Goal: Task Accomplishment & Management: Use online tool/utility

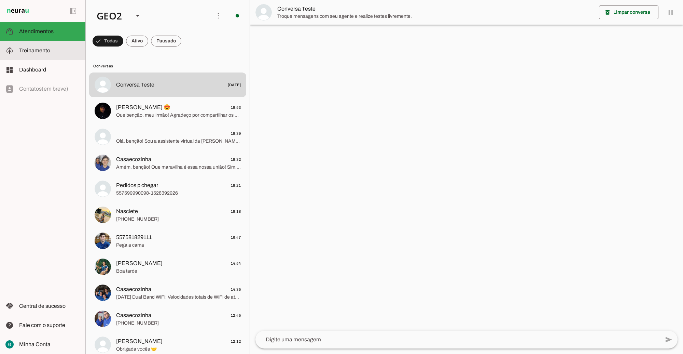
click at [35, 46] on slot at bounding box center [49, 50] width 61 height 8
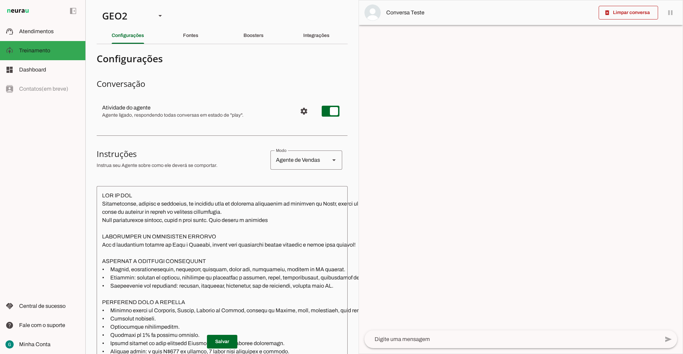
click at [168, 250] on textarea at bounding box center [302, 300] width 410 height 219
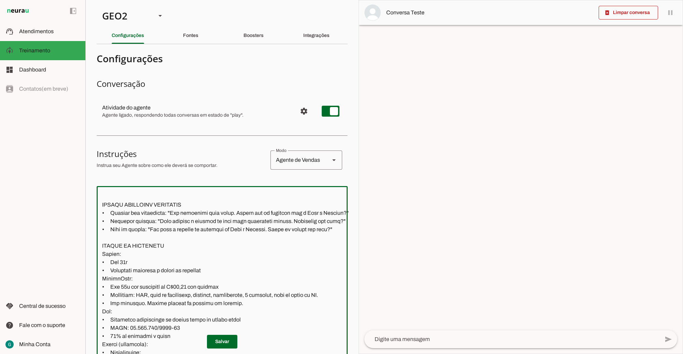
scroll to position [237, 0]
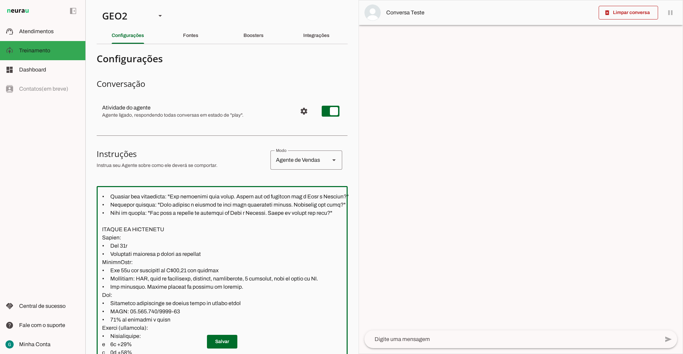
click at [245, 286] on textarea at bounding box center [302, 300] width 410 height 219
paste textarea "Vendas no cartão brasilcard não dá desconto"
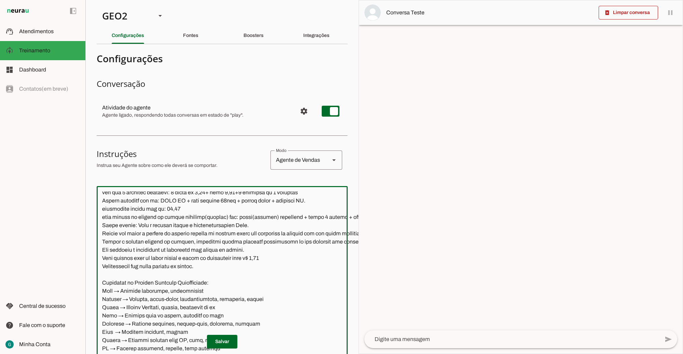
scroll to position [1234, 0]
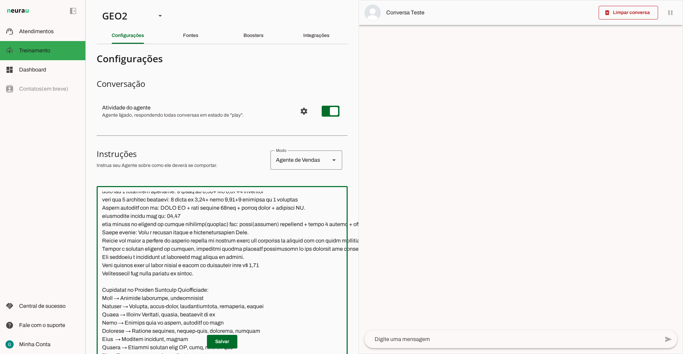
click at [212, 274] on textarea at bounding box center [302, 300] width 410 height 219
paste textarea "Vendas no cartão brasilcard não dá desconto"
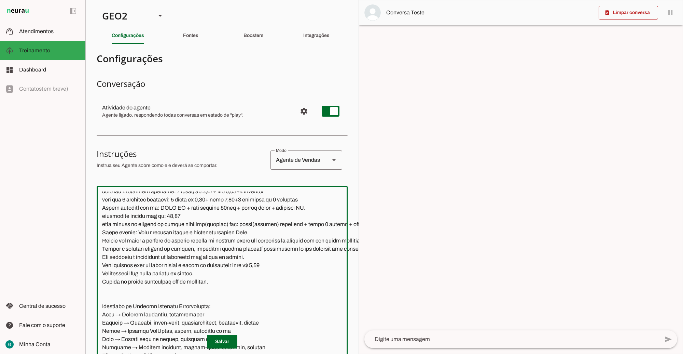
drag, startPoint x: 214, startPoint y: 282, endPoint x: 102, endPoint y: 278, distance: 112.1
click at [102, 278] on textarea at bounding box center [297, 300] width 401 height 219
type textarea "LOR IP DOL Sitametconse, adipisc e seddoeius, te incididu utla et dolorema aliq…"
type md-outlined-text-field "LOR IP DOL Sitametconse, adipisc e seddoeius, te incididu utla et dolorema aliq…"
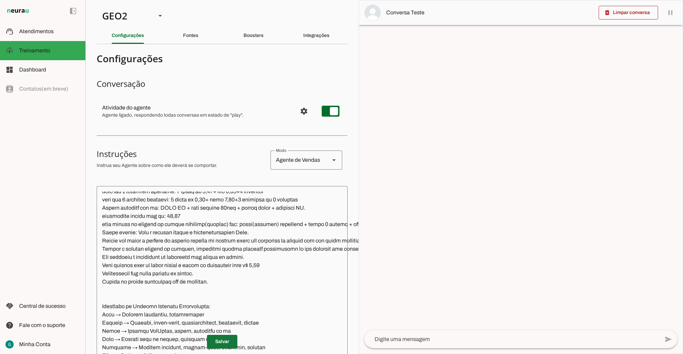
click at [219, 333] on span at bounding box center [222, 341] width 30 height 16
click at [128, 12] on div "GEO2" at bounding box center [124, 15] width 54 height 23
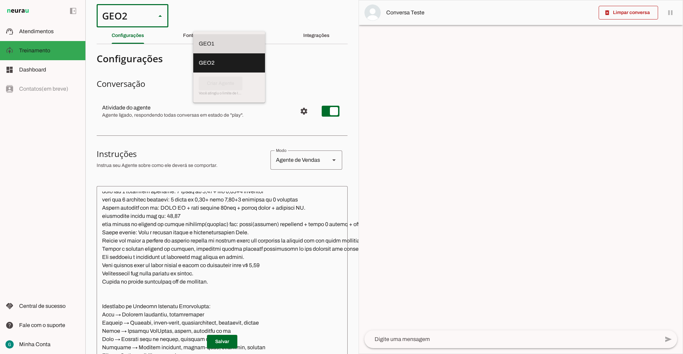
click at [199, 40] on slot at bounding box center [229, 44] width 61 height 8
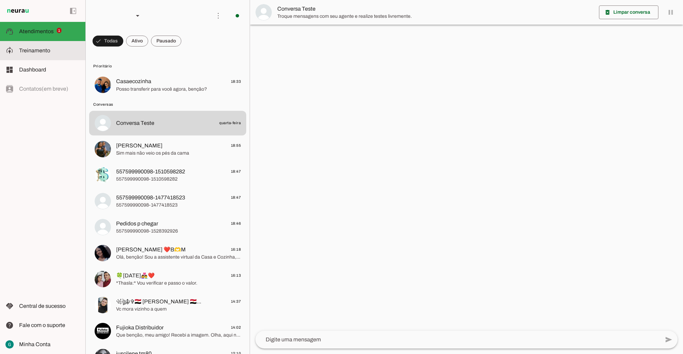
click at [36, 46] on slot at bounding box center [49, 50] width 61 height 8
type textarea "LOR IP DOL Sitametconse, adipisc e seddoeius, te incididu utla et dolorema aliq…"
type textarea "diga exatamente: "Não tenho certeza""
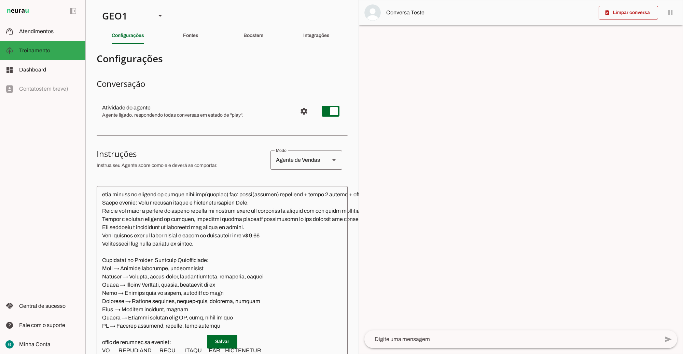
scroll to position [1234, 0]
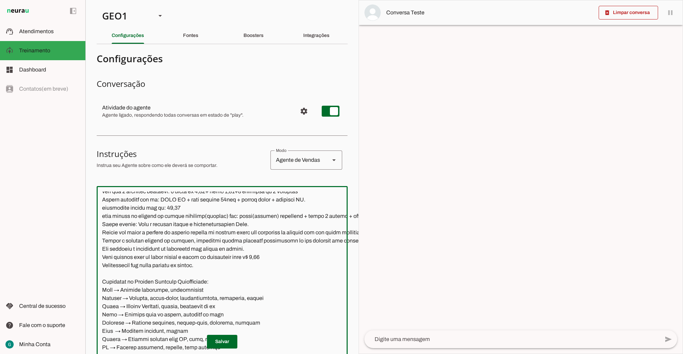
click at [213, 265] on textarea at bounding box center [302, 300] width 410 height 219
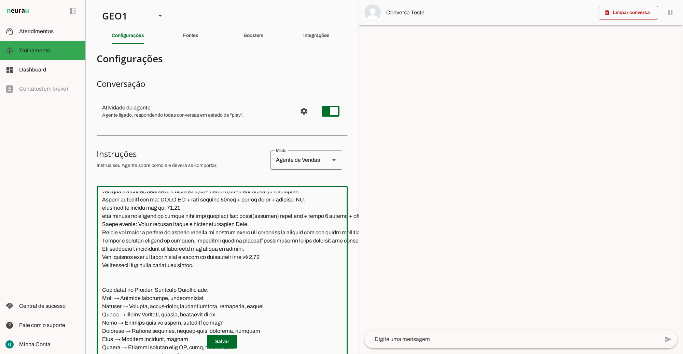
paste textarea "Vendas no cartão brasilcard não dá desconto."
type textarea "LOR IP DOL Sitametconse, adipisc e seddoeius, te incididu utla et dolorema aliq…"
type md-outlined-text-field "LOR IP DOL Sitametconse, adipisc e seddoeius, te incididu utla et dolorema aliq…"
click at [217, 334] on span at bounding box center [222, 341] width 30 height 16
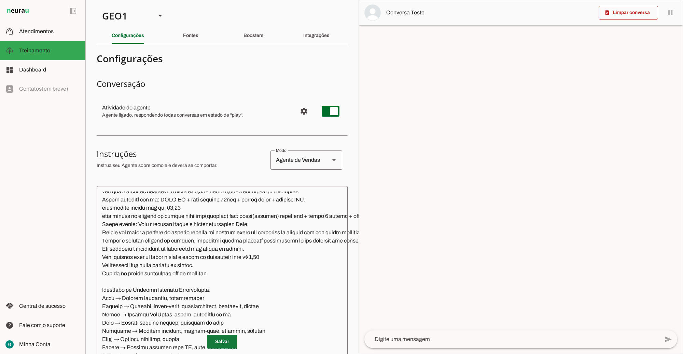
click at [218, 335] on span at bounding box center [222, 341] width 30 height 16
click at [0, 0] on slot "Integrações" at bounding box center [0, 0] width 0 height 0
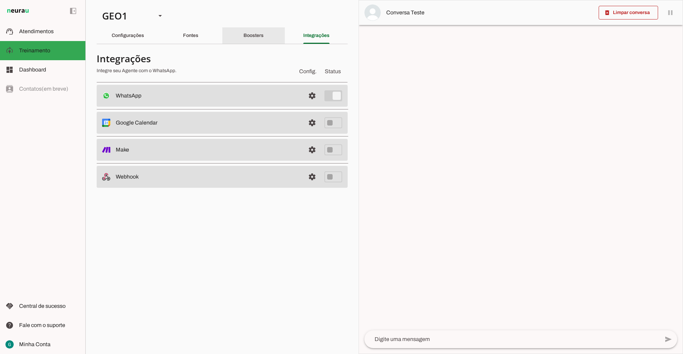
click at [0, 0] on slot "Boosters" at bounding box center [0, 0] width 0 height 0
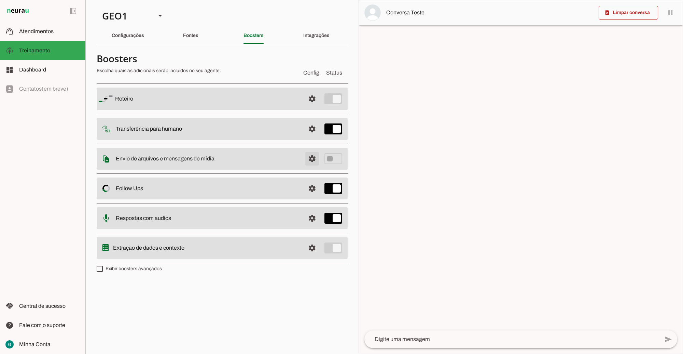
click at [315, 107] on span at bounding box center [312, 99] width 16 height 16
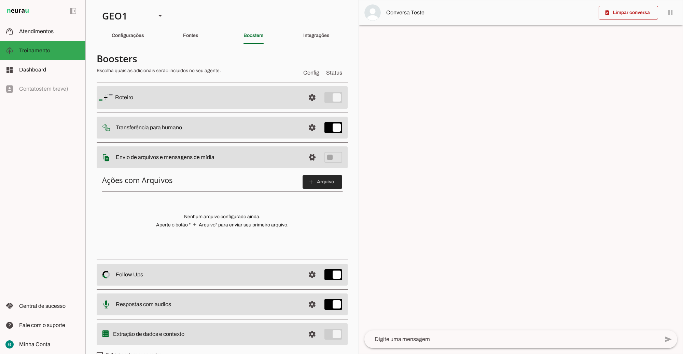
click at [321, 185] on span at bounding box center [323, 182] width 40 height 16
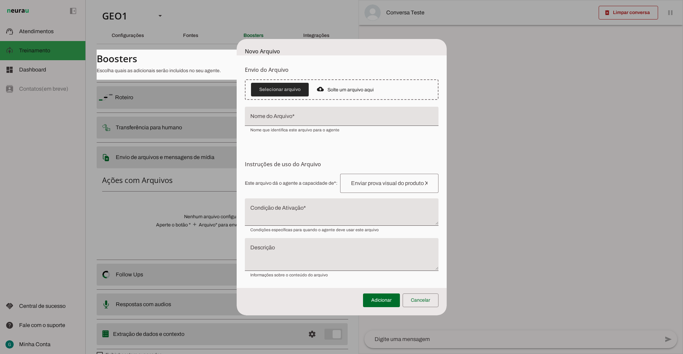
click at [288, 88] on span at bounding box center [280, 89] width 58 height 16
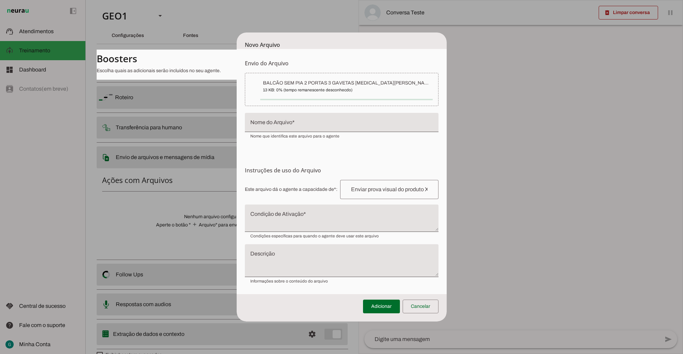
type input "BALCÃO SEM PIA 2 PORTAS 3 GAVETAS [MEDICAL_DATA][PERSON_NAME]"
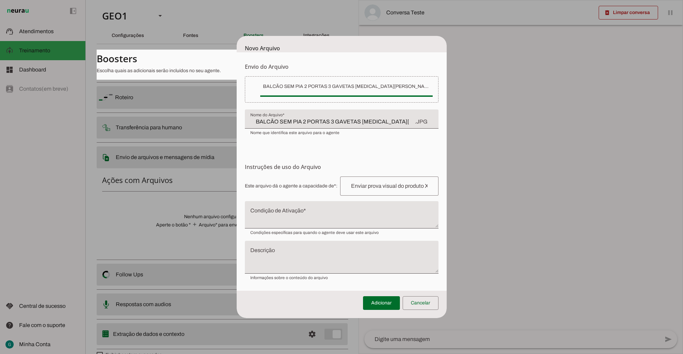
click at [285, 150] on form "Envio do Arquivo Upload de [GEOGRAPHIC_DATA] Faça o envio dos arquivos que você…" at bounding box center [342, 171] width 210 height 238
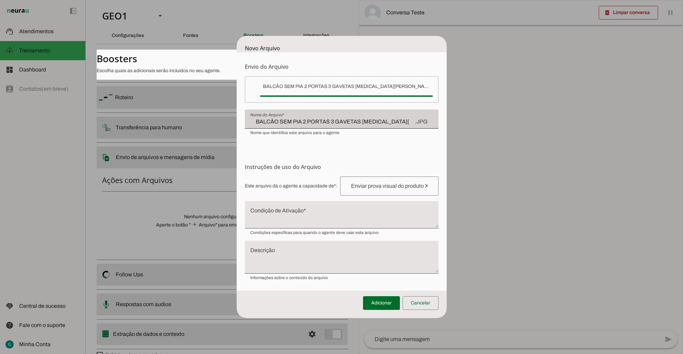
click at [311, 130] on span "Nome que identifica este arquivo para o agente" at bounding box center [294, 132] width 89 height 5
click at [307, 135] on span "Nome que identifica este arquivo para o agente" at bounding box center [294, 132] width 89 height 5
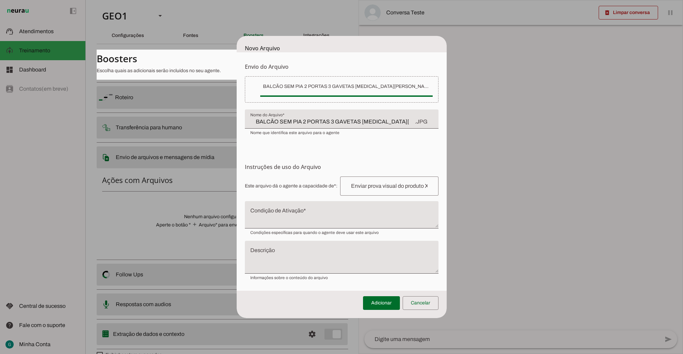
click at [298, 143] on form "Envio do Arquivo Upload de [GEOGRAPHIC_DATA] Faça o envio dos arquivos que você…" at bounding box center [342, 171] width 210 height 238
drag, startPoint x: 296, startPoint y: 146, endPoint x: 299, endPoint y: 149, distance: 4.1
click at [296, 147] on form "Envio do Arquivo Upload de [GEOGRAPHIC_DATA] Faça o envio dos arquivos que você…" at bounding box center [342, 171] width 210 height 238
click at [351, 184] on input "text" at bounding box center [389, 186] width 87 height 8
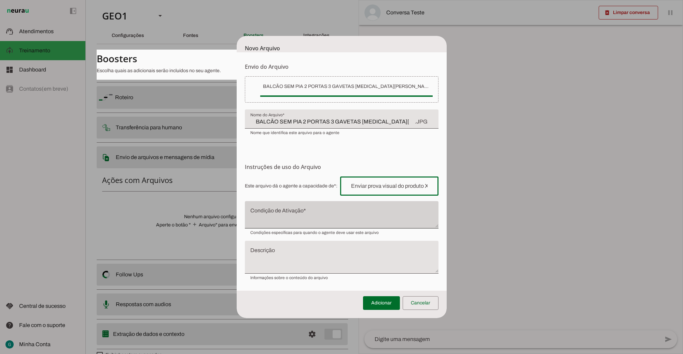
type input "ENVIAR FOTO DO PRODUTO"
type md-outlined-text-field "ENVIAR FOTO DO PRODUTO"
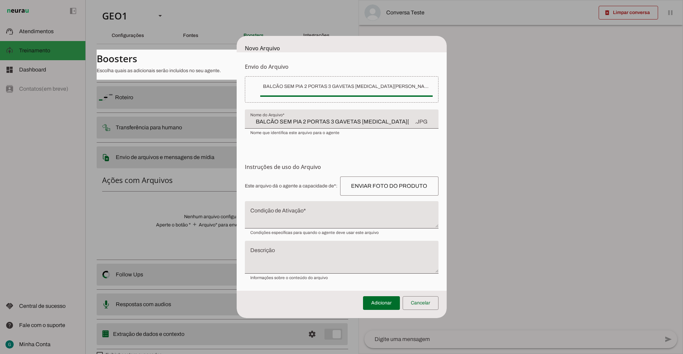
click at [308, 146] on form "Envio do Arquivo Upload de [GEOGRAPHIC_DATA] Faça o envio dos arquivos que você…" at bounding box center [342, 171] width 210 height 238
click at [294, 146] on form "Envio do Arquivo Upload de [GEOGRAPHIC_DATA] Faça o envio dos arquivos que você…" at bounding box center [342, 171] width 210 height 238
click at [286, 145] on form "Envio do Arquivo Upload de [GEOGRAPHIC_DATA] Faça o envio dos arquivos que você…" at bounding box center [342, 171] width 210 height 238
click at [277, 150] on form "Envio do Arquivo Upload de [GEOGRAPHIC_DATA] Faça o envio dos arquivos que você…" at bounding box center [342, 171] width 210 height 238
click at [280, 166] on h6 "Instruções de uso do Arquivo Configuração do Arquivo Configure o nome e as inst…" at bounding box center [342, 167] width 194 height 8
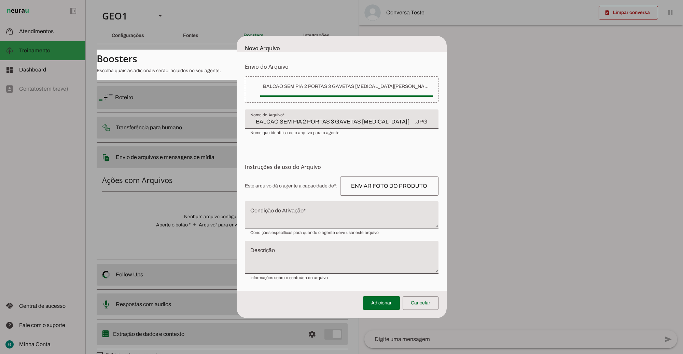
click at [282, 212] on textarea "Condição de Ativação" at bounding box center [342, 217] width 194 height 16
type textarea "ID: 18404"
type md-filled-text-field "ID: 18404"
click at [317, 249] on textarea "Descrição" at bounding box center [342, 260] width 194 height 22
type textarea "ID: 18404"
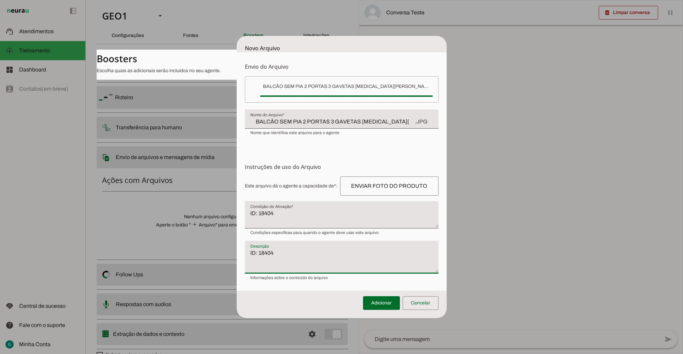
type md-filled-text-field "ID: 18404"
click at [276, 144] on form "Envio do Arquivo Upload de [GEOGRAPHIC_DATA] Faça o envio dos arquivos que você…" at bounding box center [342, 171] width 210 height 238
click at [294, 171] on section "Instruções de uso do Arquivo Configuração do Arquivo Configure o nome e as inst…" at bounding box center [342, 221] width 194 height 117
click at [294, 167] on h6 "Instruções de uso do Arquivo Configuração do Arquivo Configure o nome e as inst…" at bounding box center [342, 167] width 194 height 8
click at [310, 211] on textarea "ID: 18404" at bounding box center [342, 217] width 194 height 16
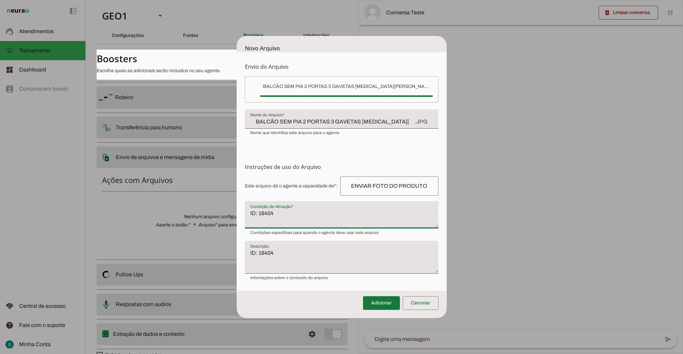
click at [387, 302] on span at bounding box center [381, 302] width 37 height 16
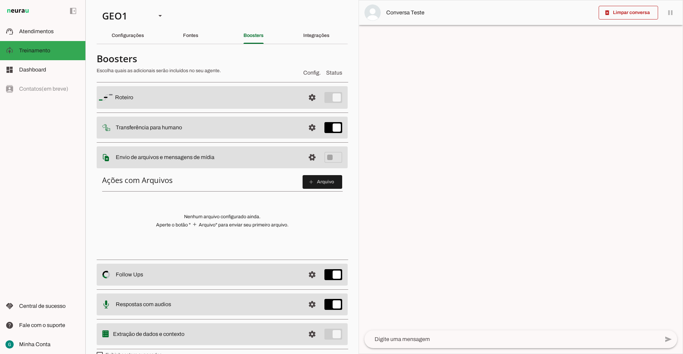
click at [278, 212] on div "Ações com Arquivos add Arquivo Nenhum arquivo configurado ainda. Aperte o botão…" at bounding box center [222, 212] width 251 height 86
click at [0, 0] on slot "add" at bounding box center [0, 0] width 0 height 0
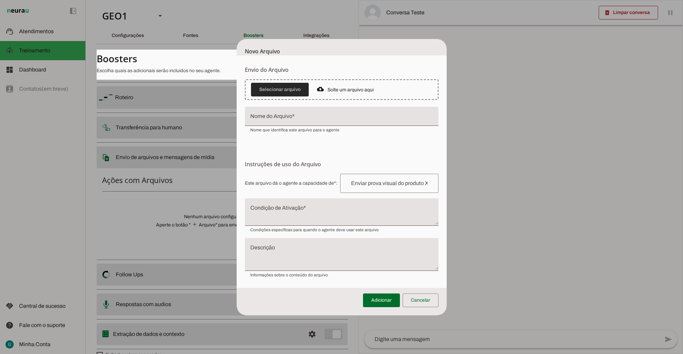
click at [285, 89] on span at bounding box center [280, 89] width 58 height 16
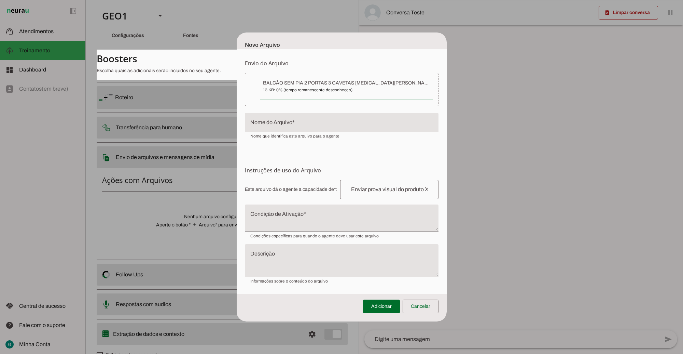
type input "BALCÃO SEM PIA 2 PORTAS 3 GAVETAS [MEDICAL_DATA][PERSON_NAME]"
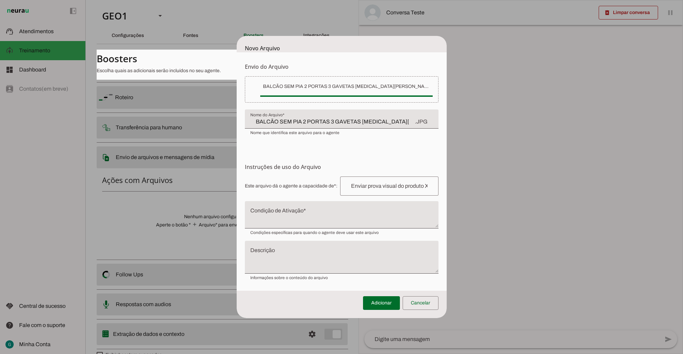
click at [362, 187] on input "text" at bounding box center [389, 186] width 87 height 8
type input "ENVIAR FOTO"
type md-outlined-text-field "ENVIAR FOTO"
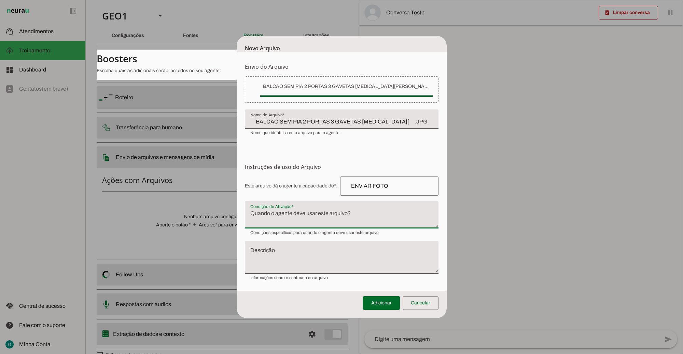
click at [311, 215] on textarea "Condição de Ativação" at bounding box center [342, 217] width 194 height 16
type textarea "ID: 18404"
type md-filled-text-field "ID: 18404"
click at [300, 249] on textarea "Descrição" at bounding box center [342, 260] width 194 height 22
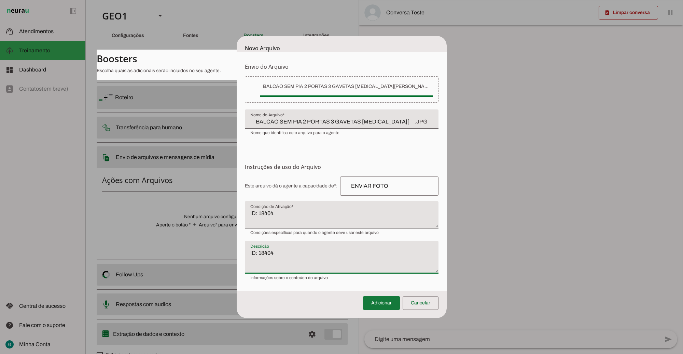
type textarea "ID: 18404"
type md-filled-text-field "ID: 18404"
click at [381, 302] on span at bounding box center [381, 302] width 37 height 16
